Goal: Transaction & Acquisition: Purchase product/service

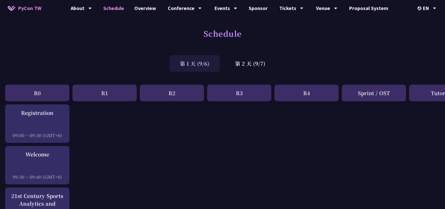
click at [185, 64] on div "第 1 天 (9/6)" at bounding box center [195, 63] width 50 height 17
click at [231, 63] on div "第 2 天 (9/7)" at bounding box center [250, 63] width 51 height 17
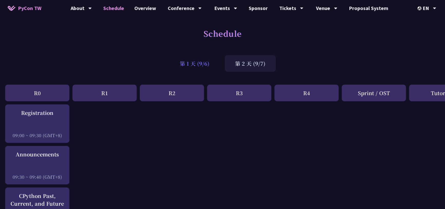
click at [215, 63] on div "第 1 天 (9/6)" at bounding box center [195, 63] width 50 height 17
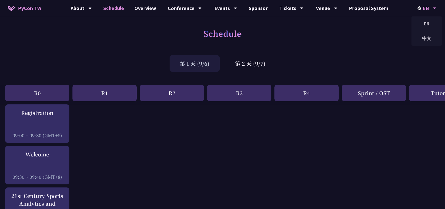
click at [423, 8] on div "EN" at bounding box center [427, 8] width 19 height 16
click at [424, 35] on div "中文" at bounding box center [426, 38] width 31 height 12
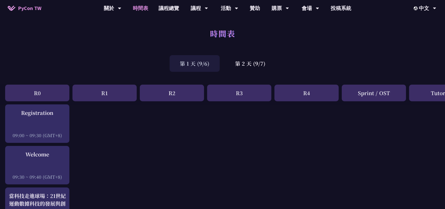
click at [117, 93] on div "R1" at bounding box center [104, 93] width 64 height 17
click at [109, 95] on div "R1" at bounding box center [104, 93] width 64 height 17
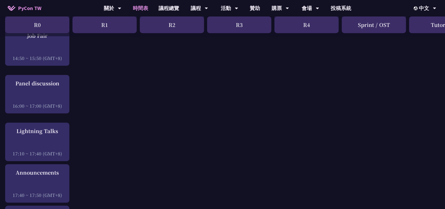
scroll to position [747, 0]
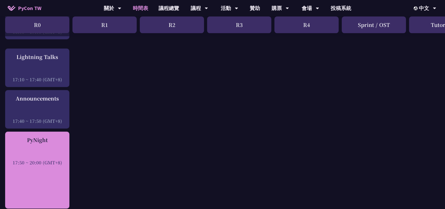
click at [35, 140] on div "PyNight" at bounding box center [37, 140] width 59 height 8
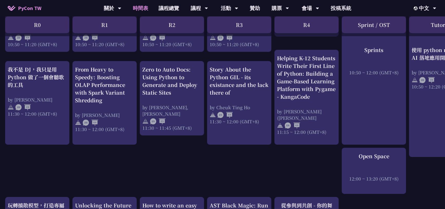
scroll to position [257, 0]
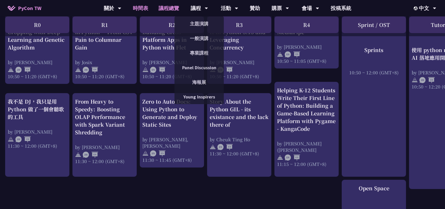
click at [173, 10] on link "議程總覽" at bounding box center [168, 8] width 31 height 16
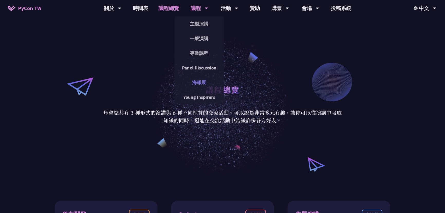
click at [199, 77] on link "海報展" at bounding box center [198, 82] width 49 height 12
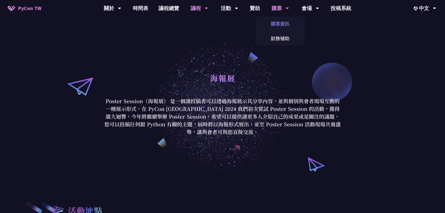
click at [270, 24] on link "購票資訊" at bounding box center [279, 24] width 49 height 12
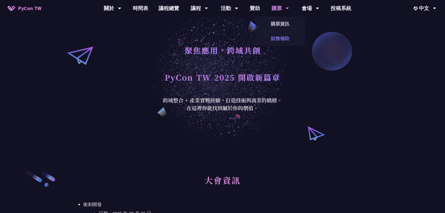
click at [274, 34] on link "財務補助" at bounding box center [279, 38] width 49 height 12
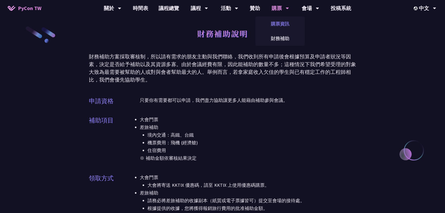
click at [282, 26] on link "購票資訊" at bounding box center [279, 24] width 49 height 12
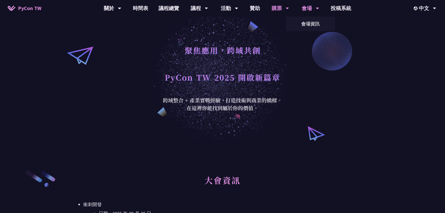
click at [121, 11] on icon at bounding box center [119, 8] width 3 height 5
click at [313, 22] on link "會場資訊" at bounding box center [310, 24] width 49 height 12
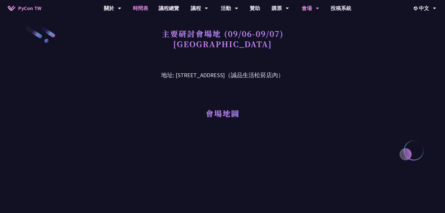
click at [149, 8] on link "時間表" at bounding box center [141, 8] width 26 height 16
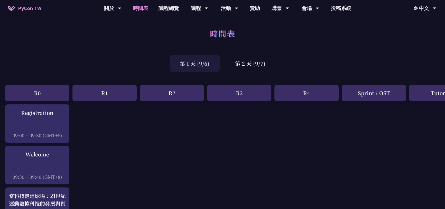
click at [43, 93] on div "R0" at bounding box center [37, 93] width 64 height 17
click at [38, 93] on div "R0" at bounding box center [37, 93] width 64 height 17
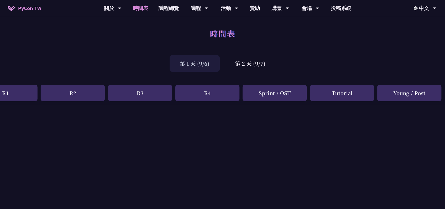
scroll to position [0, 100]
click at [410, 93] on div "Young / Post" at bounding box center [408, 93] width 64 height 17
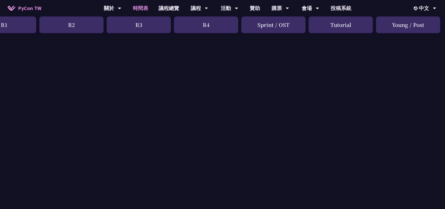
scroll to position [771, 100]
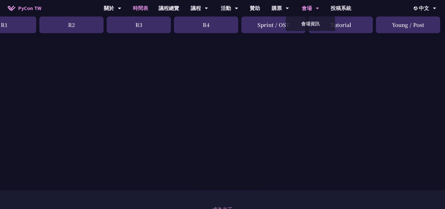
click at [121, 7] on div "會場" at bounding box center [112, 8] width 17 height 16
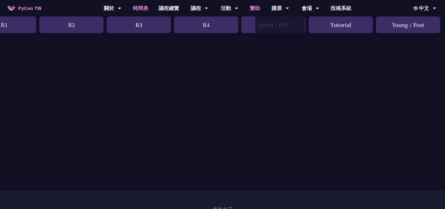
click at [258, 9] on link "贊助" at bounding box center [255, 8] width 21 height 16
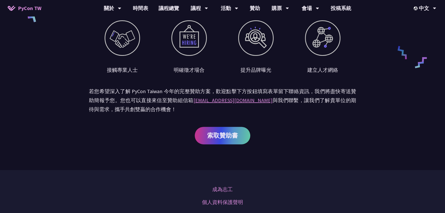
scroll to position [239, 0]
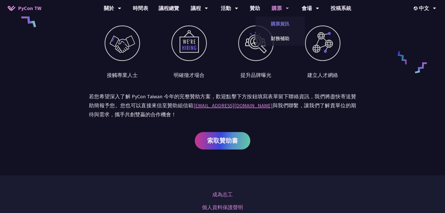
click at [278, 23] on link "購票資訊" at bounding box center [279, 24] width 49 height 12
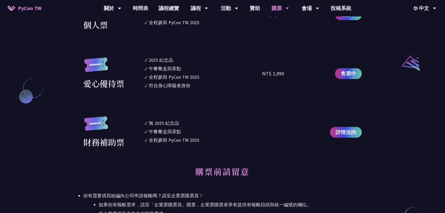
scroll to position [467, 0]
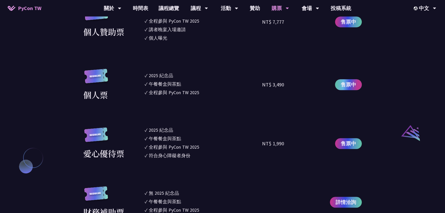
click at [342, 86] on span "售票中" at bounding box center [348, 85] width 15 height 8
